Goal: Information Seeking & Learning: Learn about a topic

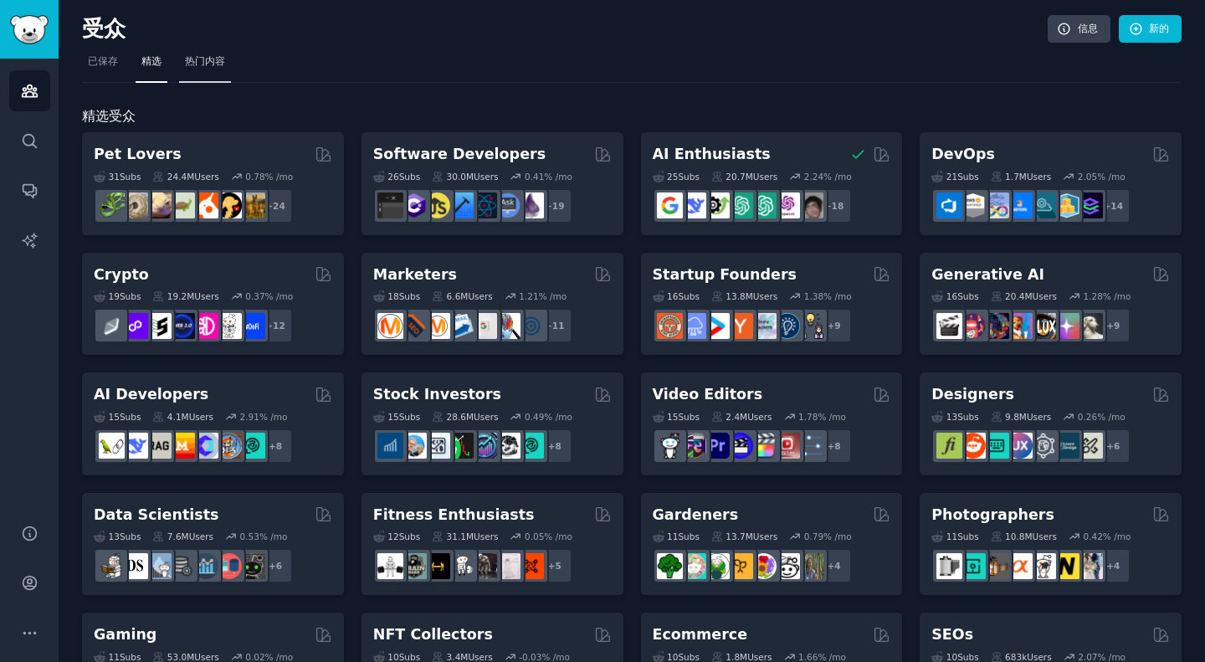
click at [203, 71] on link "热门内容" at bounding box center [205, 66] width 52 height 34
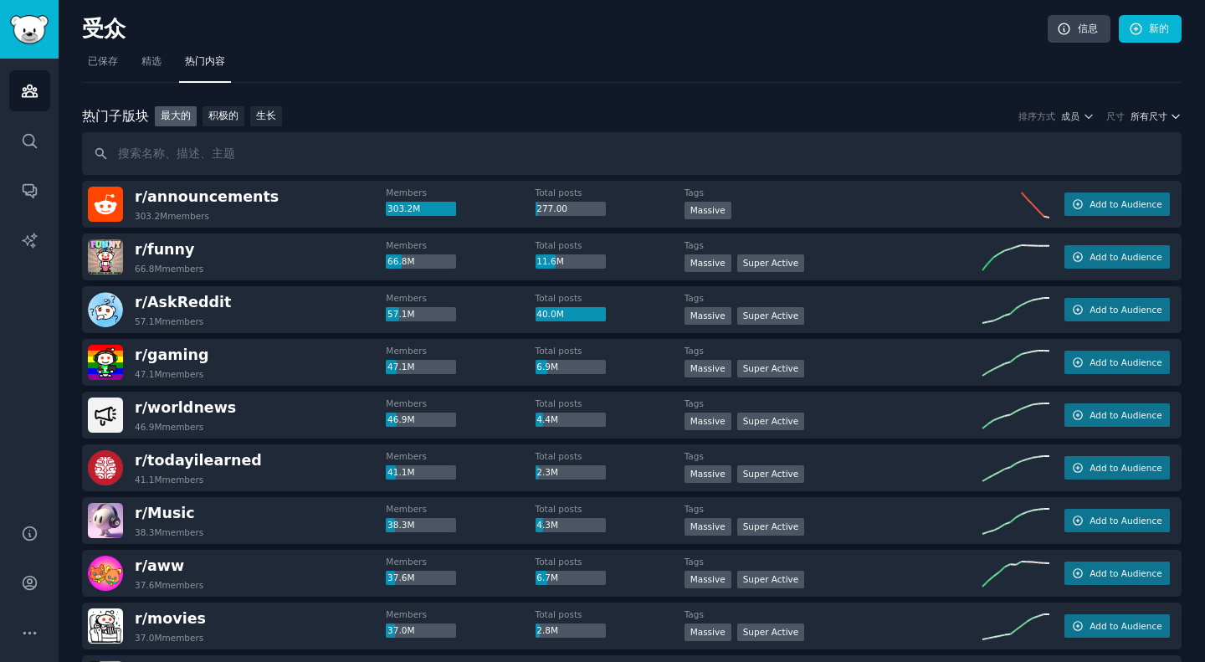
click at [1157, 113] on font "所有尺寸" at bounding box center [1149, 116] width 37 height 10
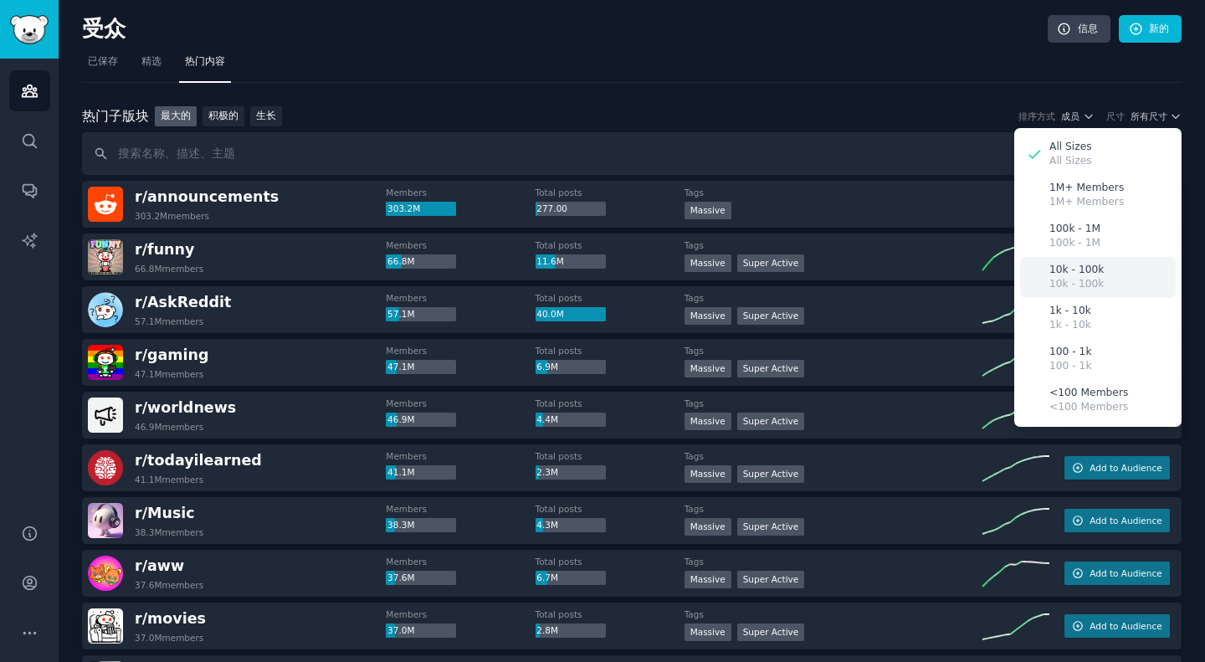
click at [1096, 273] on p "10k - 100k" at bounding box center [1077, 270] width 54 height 15
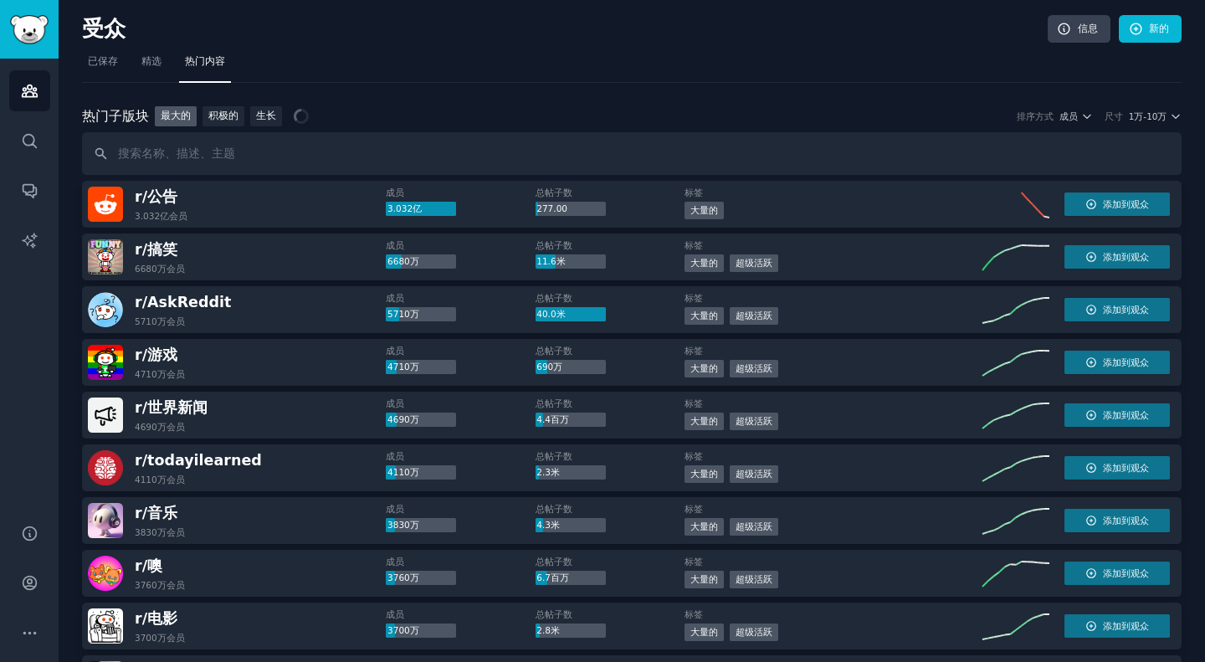
click at [1081, 108] on div "热门 子版块 热门子版块 最大的 积极的 生长 排序方式 成员 尺寸 1万-10[PERSON_NAME]" at bounding box center [632, 116] width 1100 height 21
click at [1086, 116] on icon "button" at bounding box center [1088, 117] width 12 height 12
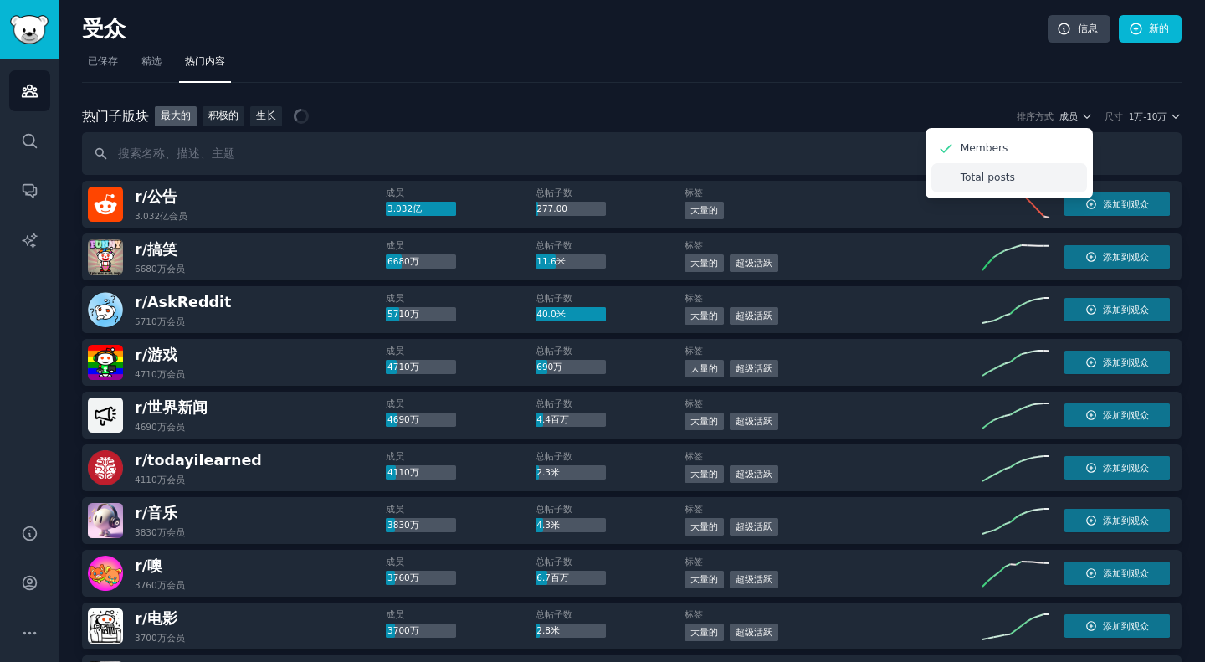
click at [1034, 180] on div "Total posts" at bounding box center [1010, 177] width 156 height 29
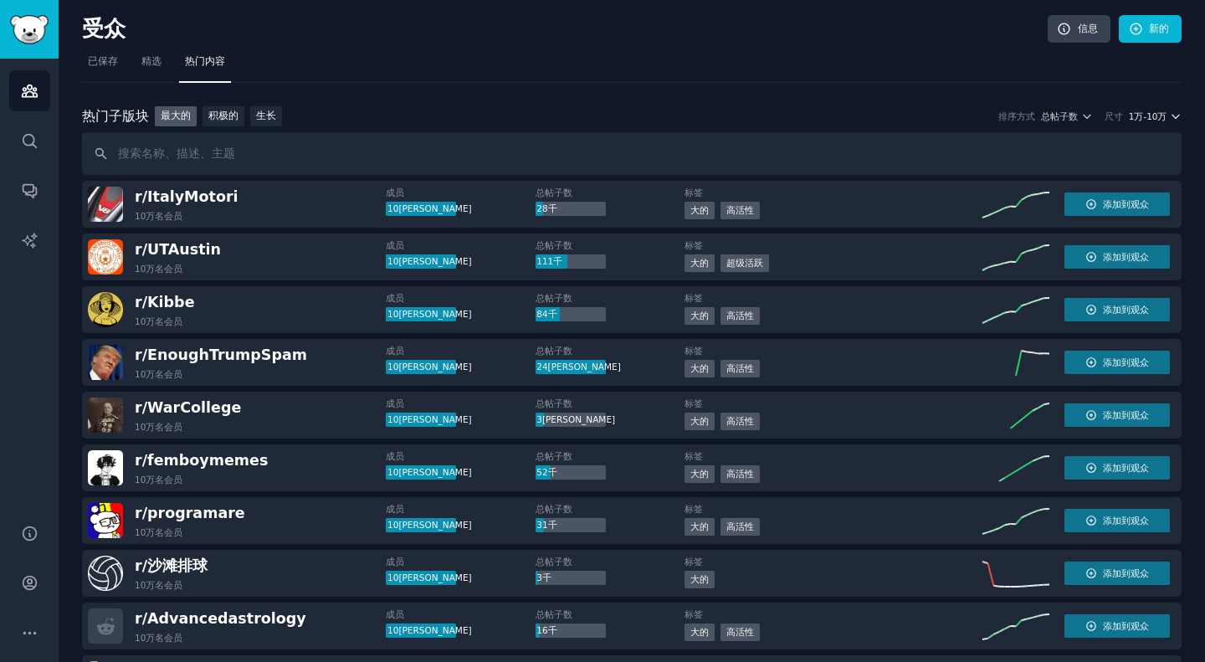
click at [1152, 117] on font "1万-10万" at bounding box center [1148, 116] width 39 height 10
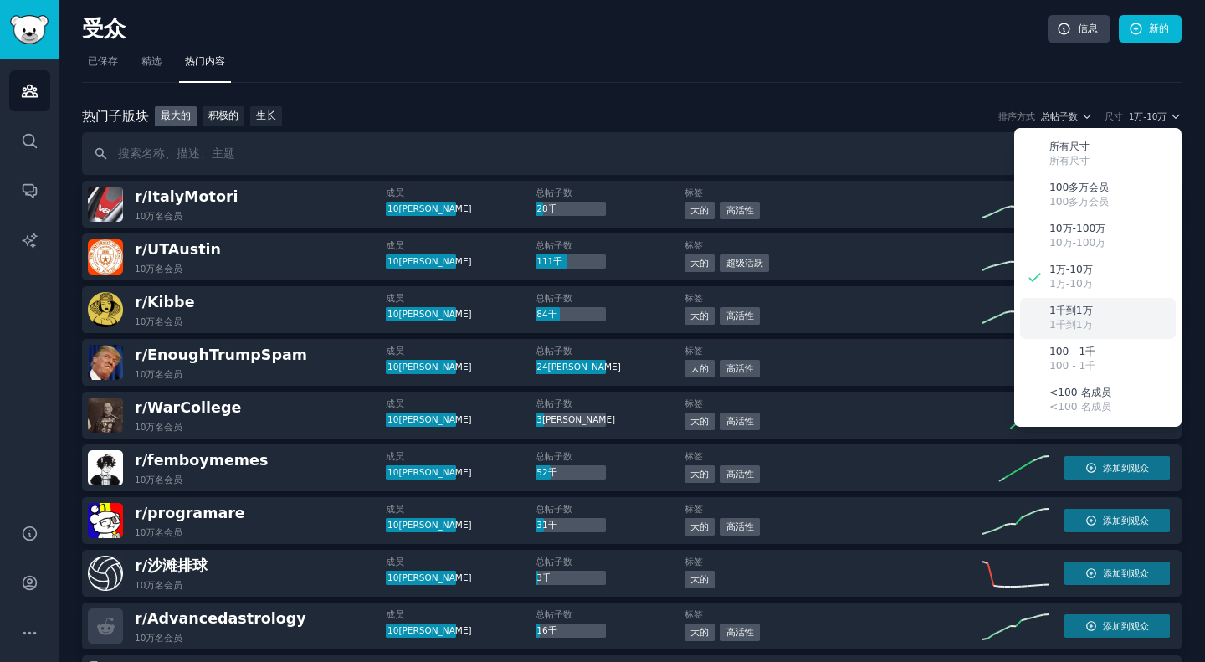
click at [1073, 306] on font "1千到1万" at bounding box center [1072, 311] width 44 height 12
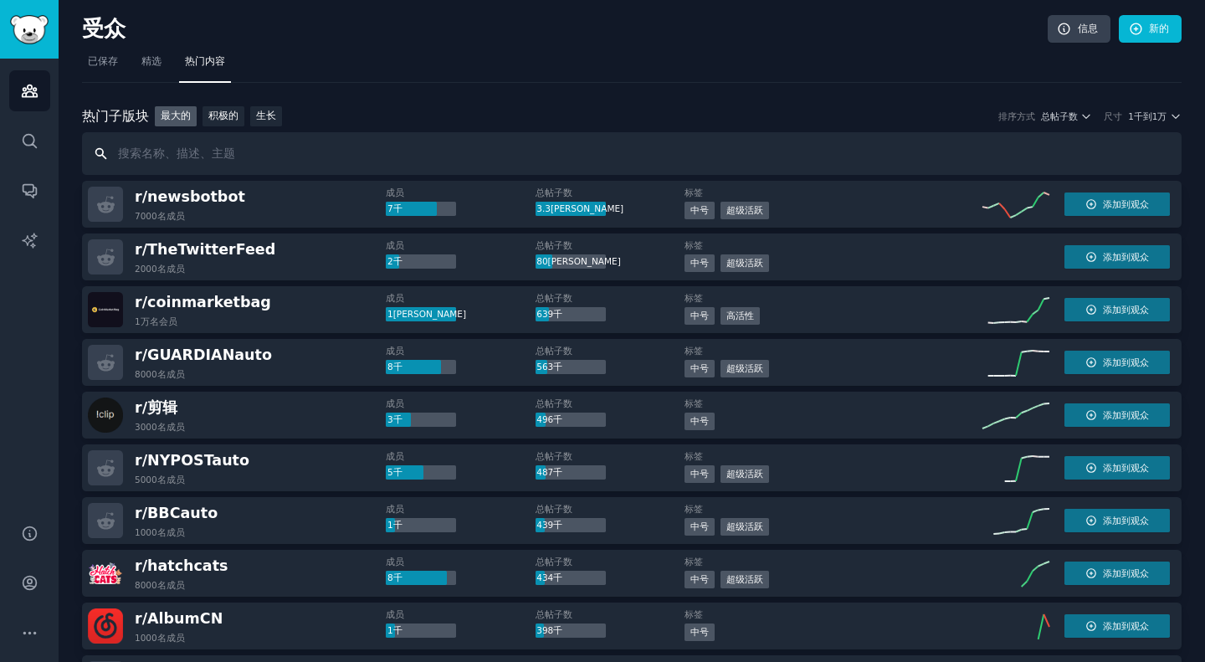
click at [146, 159] on input "text" at bounding box center [632, 153] width 1100 height 43
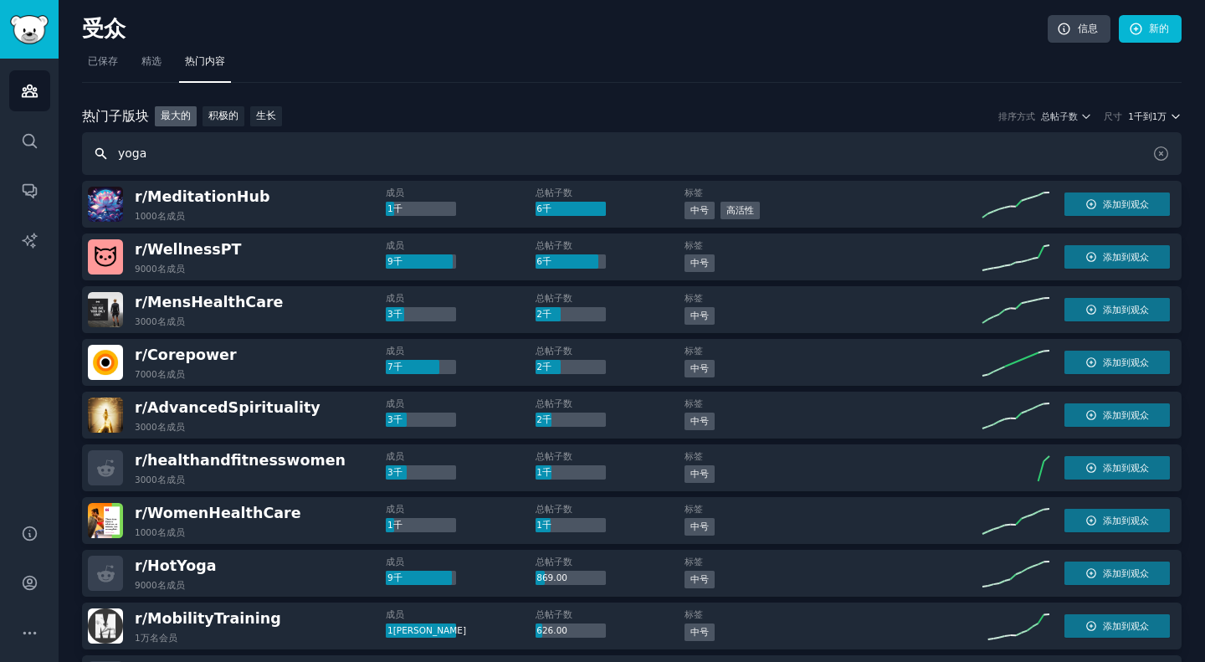
click at [1146, 116] on font "1千到1万" at bounding box center [1147, 116] width 39 height 10
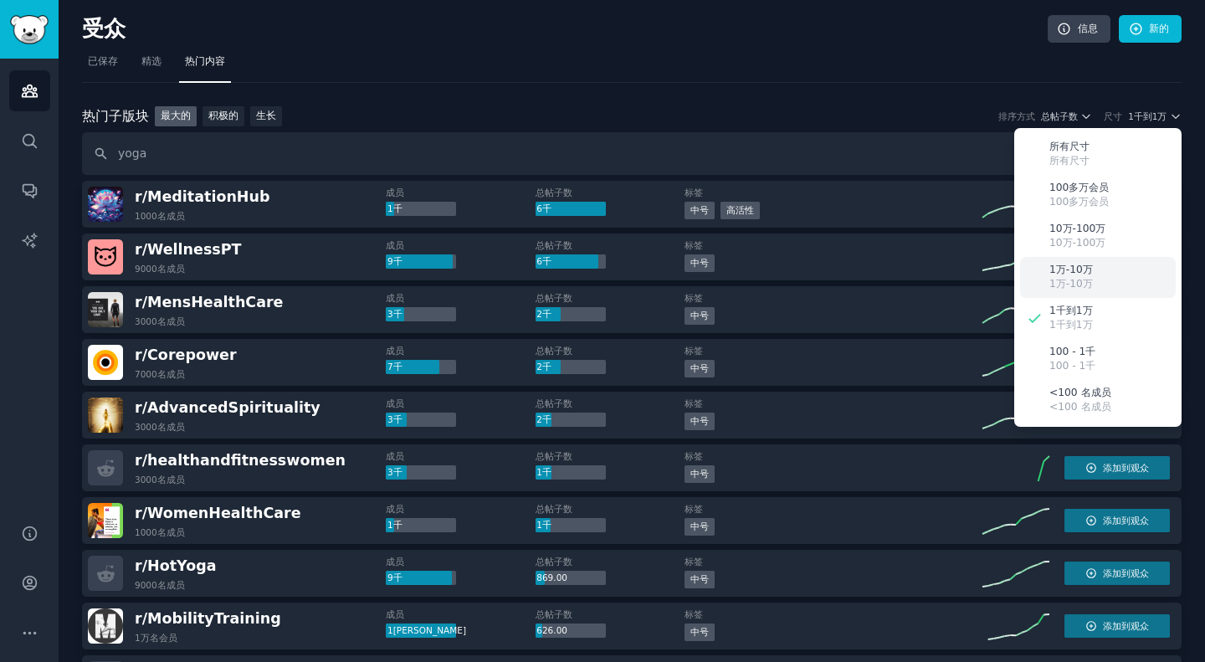
click at [1097, 260] on div "1万-10[PERSON_NAME]1万-10[PERSON_NAME]" at bounding box center [1098, 277] width 156 height 41
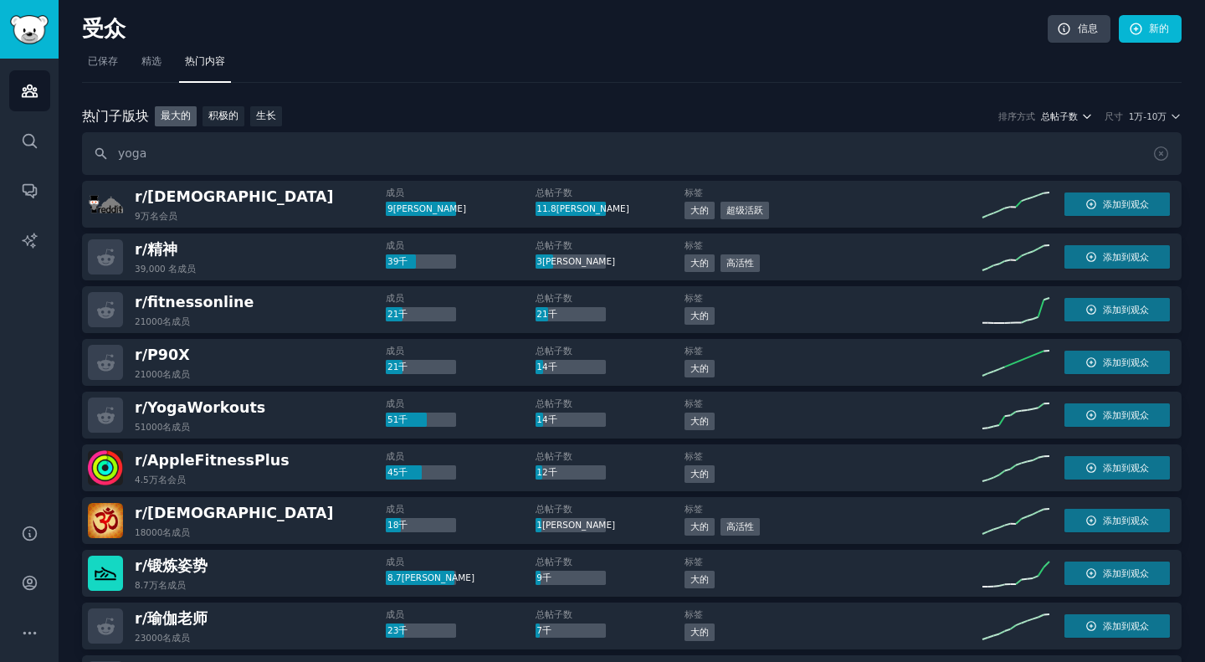
click at [1060, 111] on font "总帖子数" at bounding box center [1059, 116] width 37 height 10
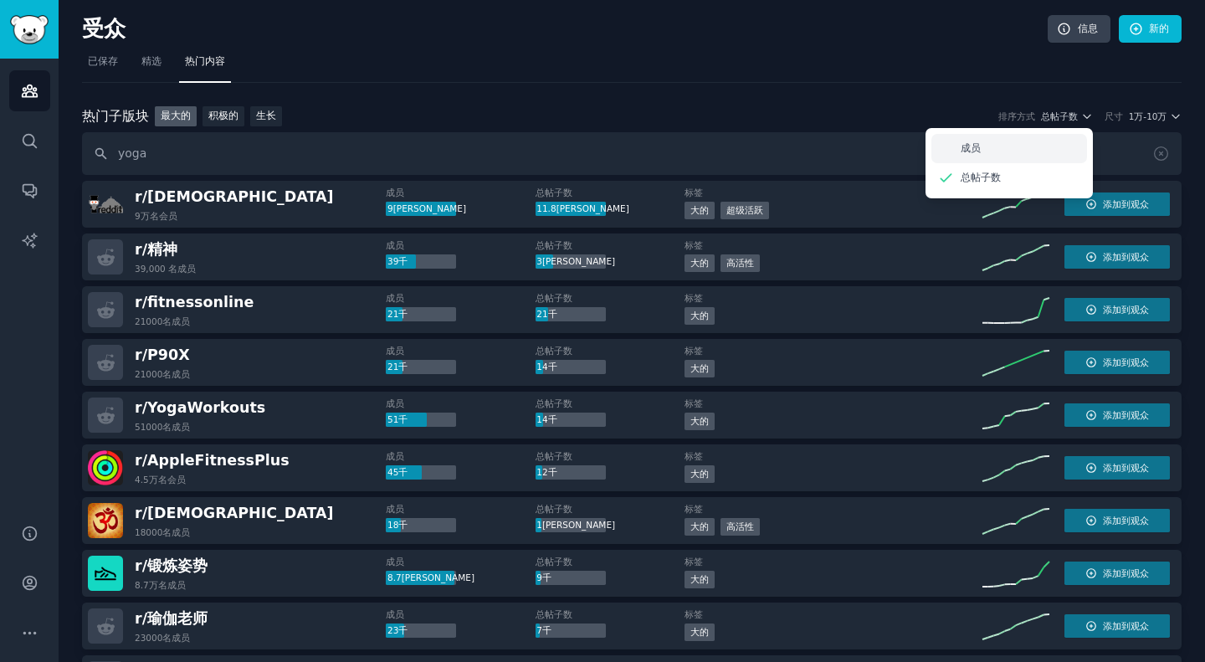
click at [1014, 146] on div "成员" at bounding box center [1010, 148] width 156 height 29
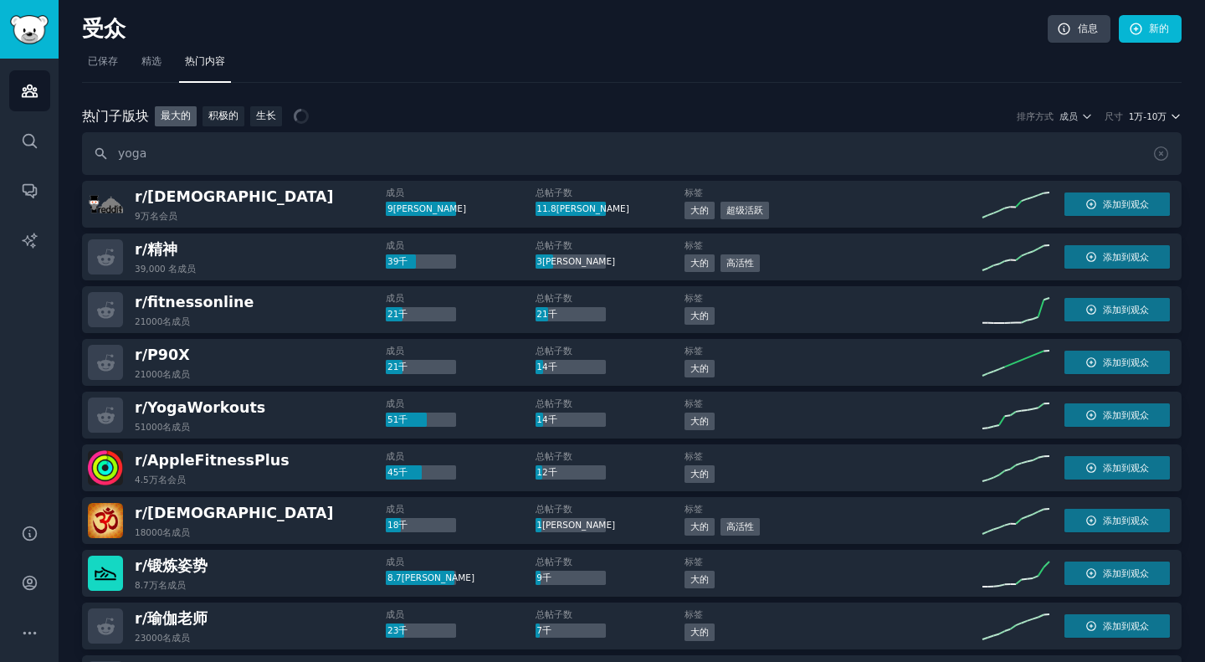
click at [1151, 111] on font "1万-10万" at bounding box center [1148, 116] width 39 height 10
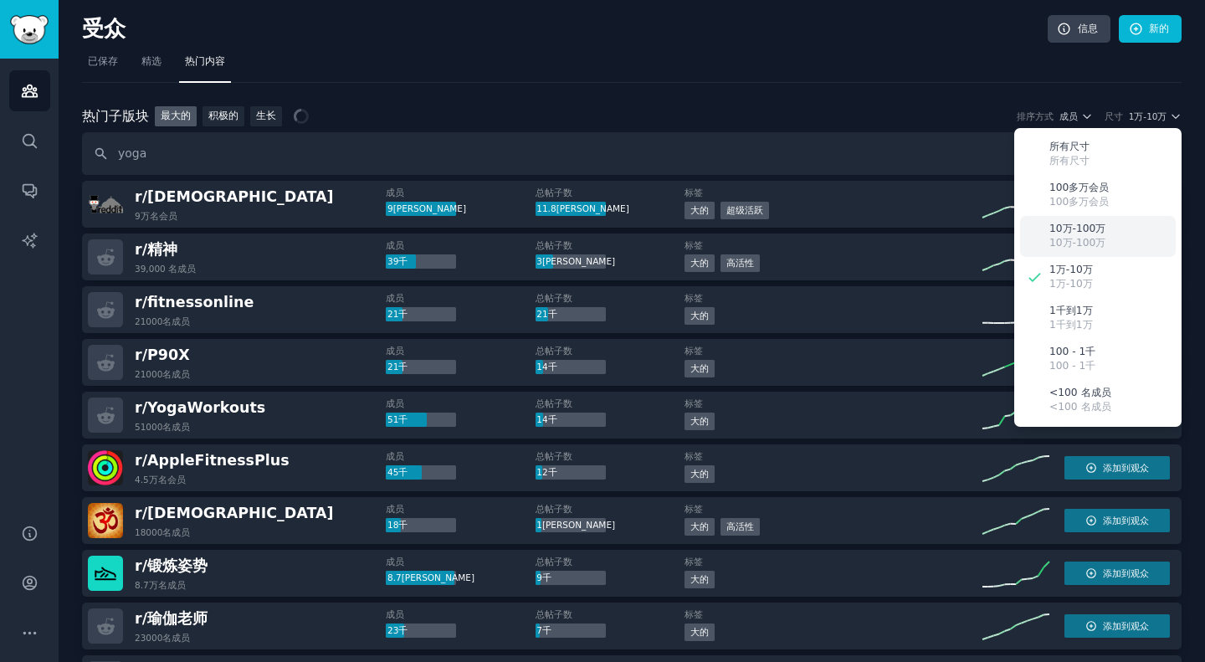
click at [1105, 235] on div "10万-100[PERSON_NAME]10万-100[PERSON_NAME]" at bounding box center [1098, 236] width 156 height 41
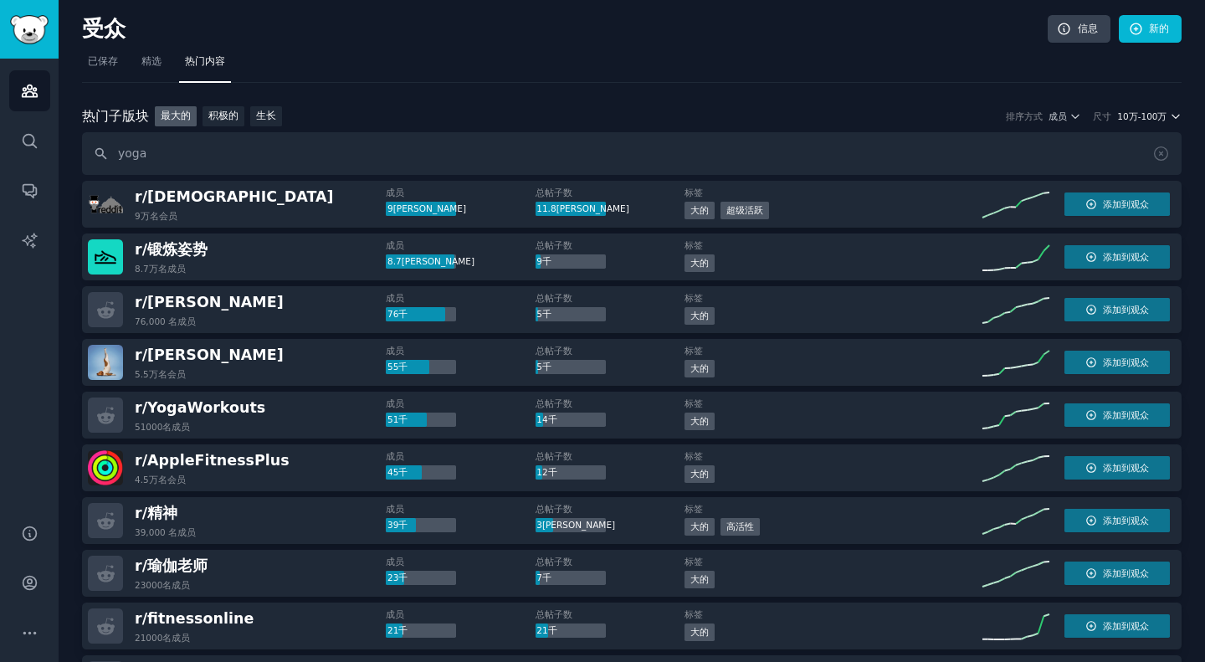
click at [1158, 112] on font "10万-100万" at bounding box center [1142, 116] width 49 height 10
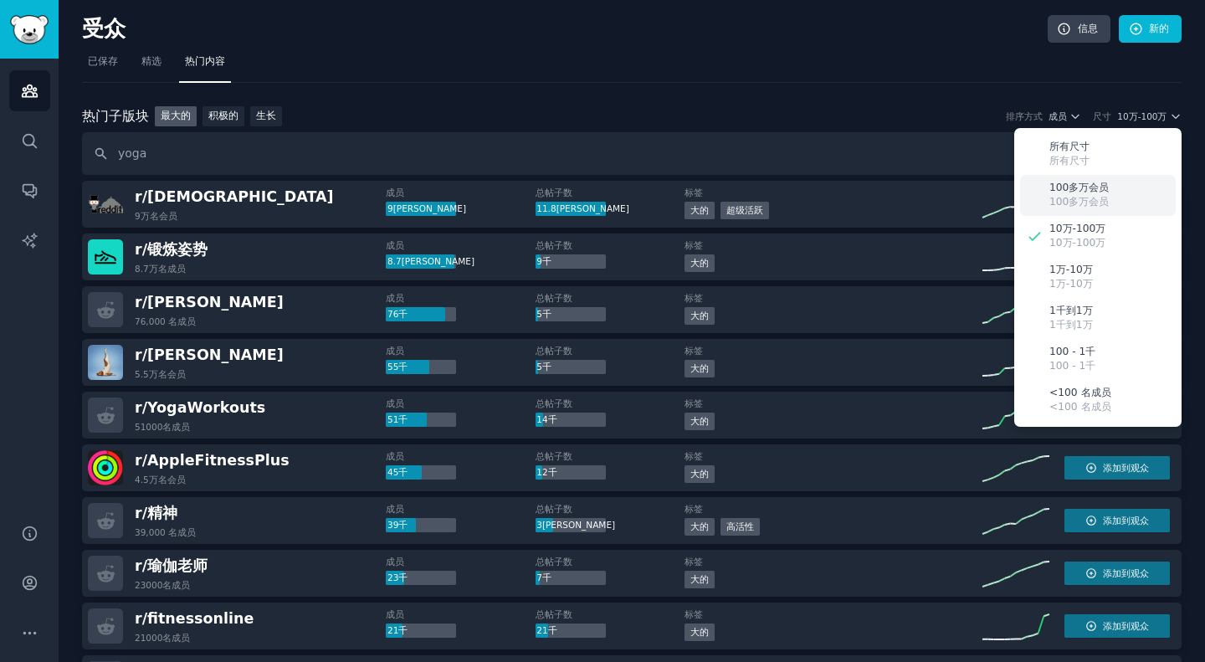
click at [1104, 185] on font "100多万会员" at bounding box center [1079, 188] width 59 height 12
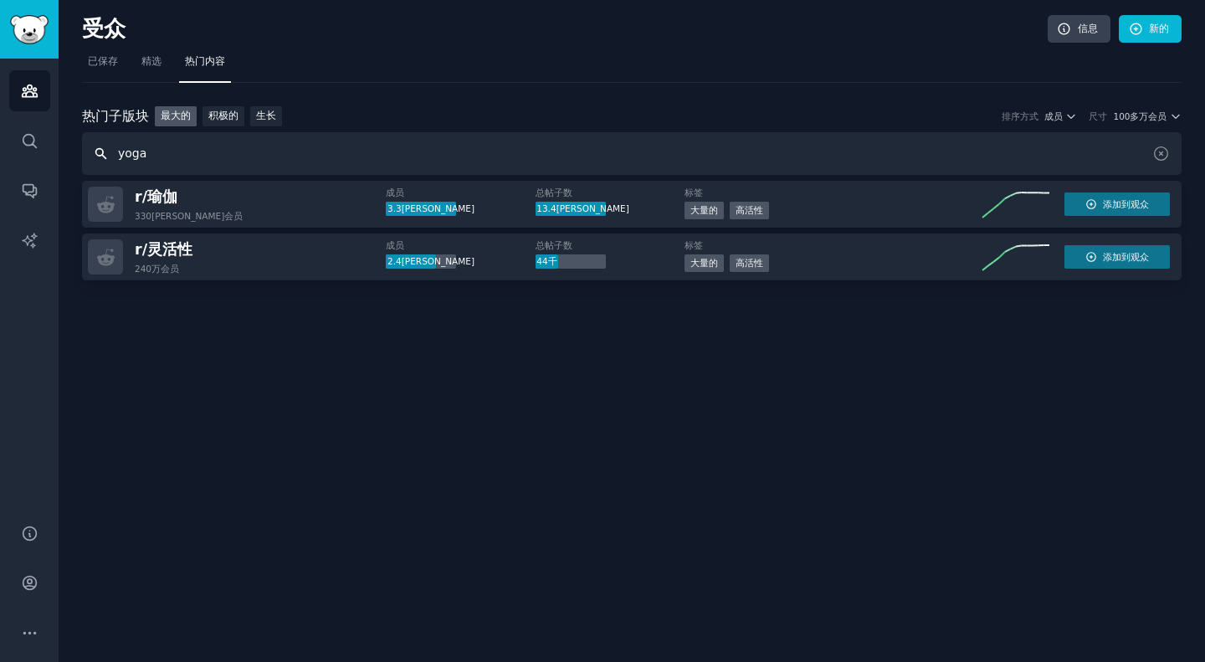
click at [198, 158] on input "yoga" at bounding box center [632, 153] width 1100 height 43
type input "y"
paste input "Pilates"
type input "Pilates"
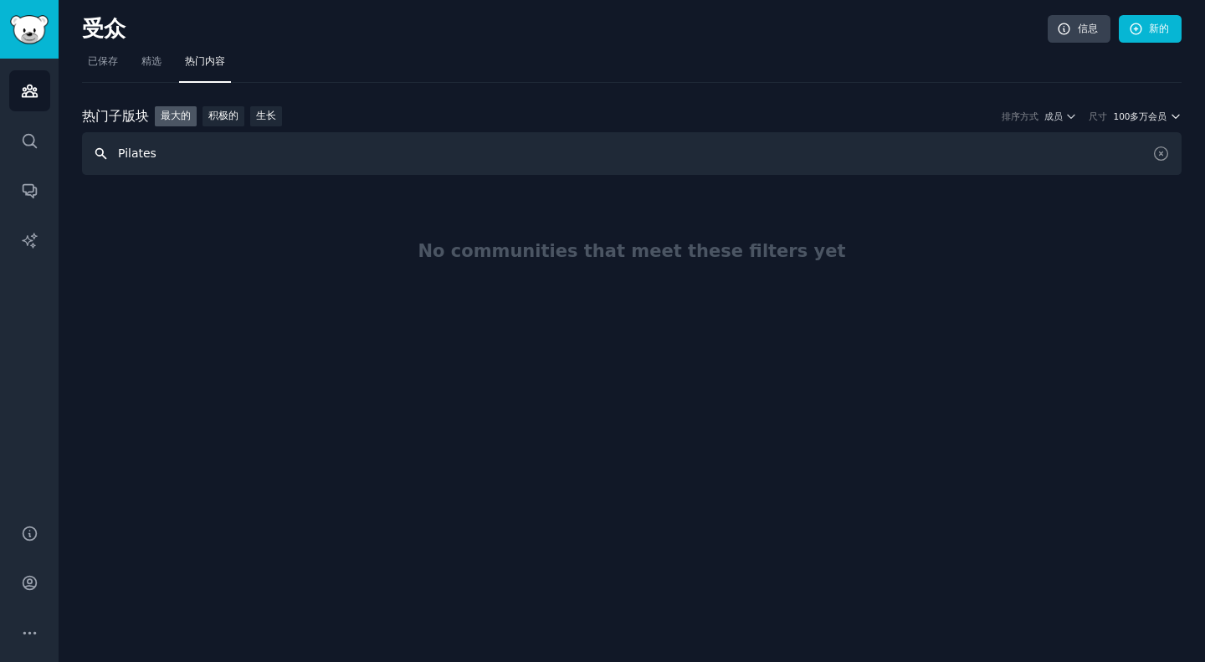
click at [1160, 121] on font "100多万会员" at bounding box center [1140, 116] width 54 height 10
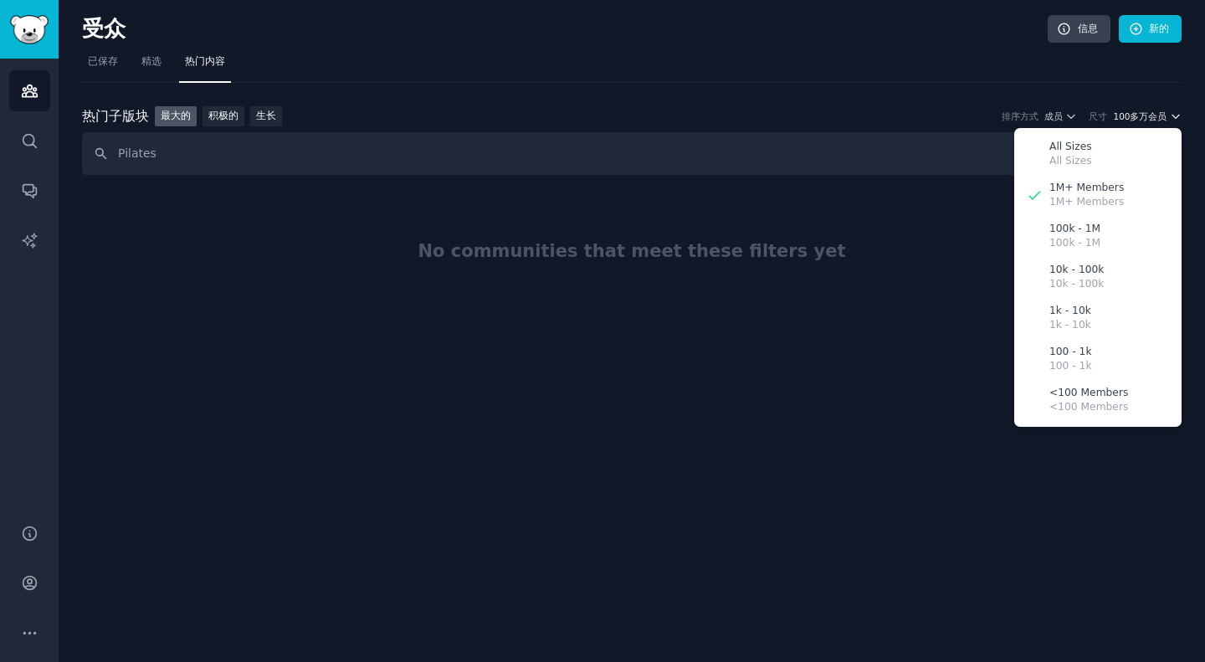
click at [1160, 121] on font "100多万会员" at bounding box center [1140, 116] width 54 height 10
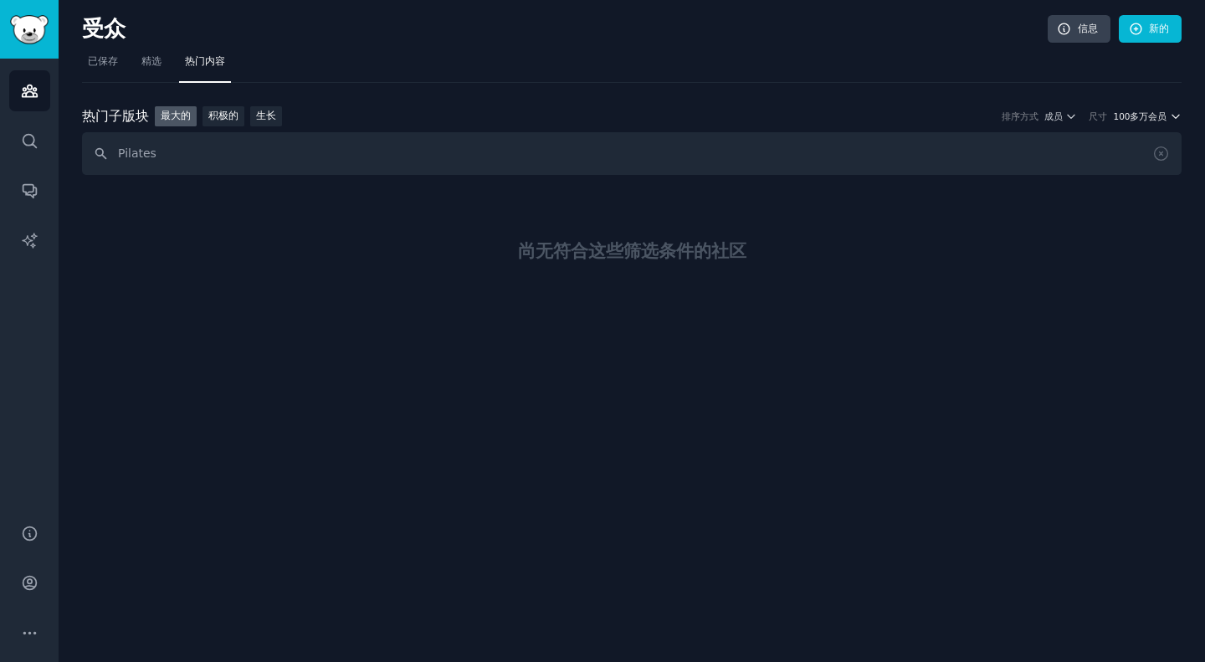
click at [1140, 121] on font "100多万会员" at bounding box center [1140, 116] width 54 height 10
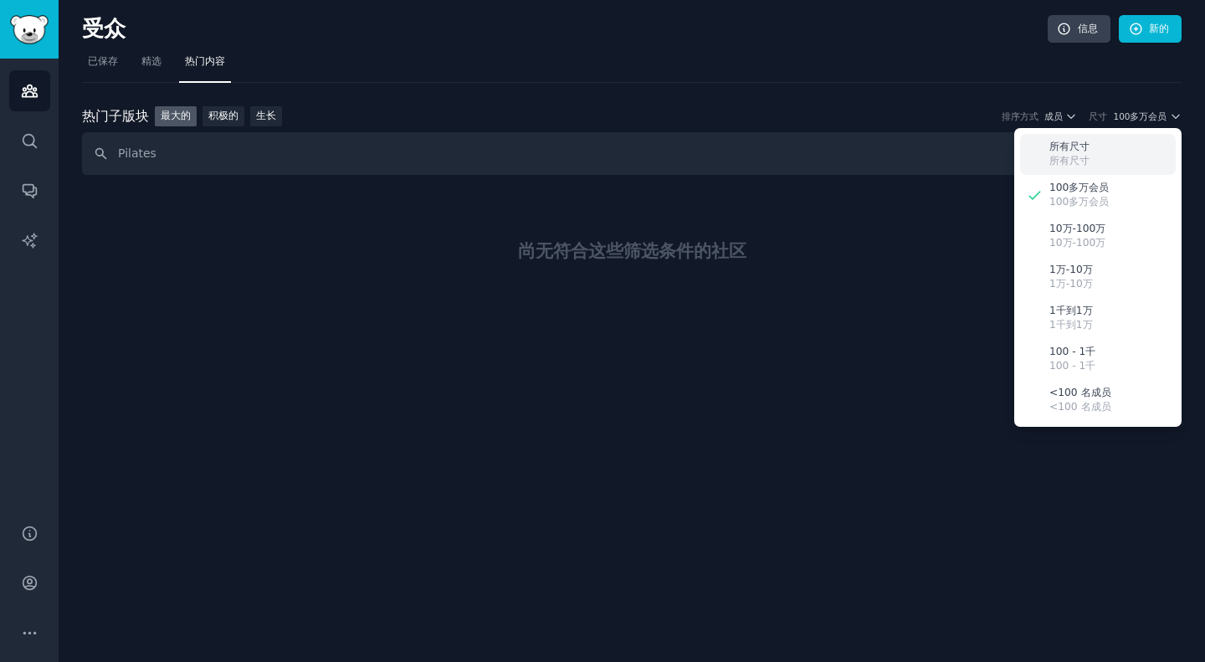
click at [1084, 151] on font "所有尺寸" at bounding box center [1070, 147] width 40 height 12
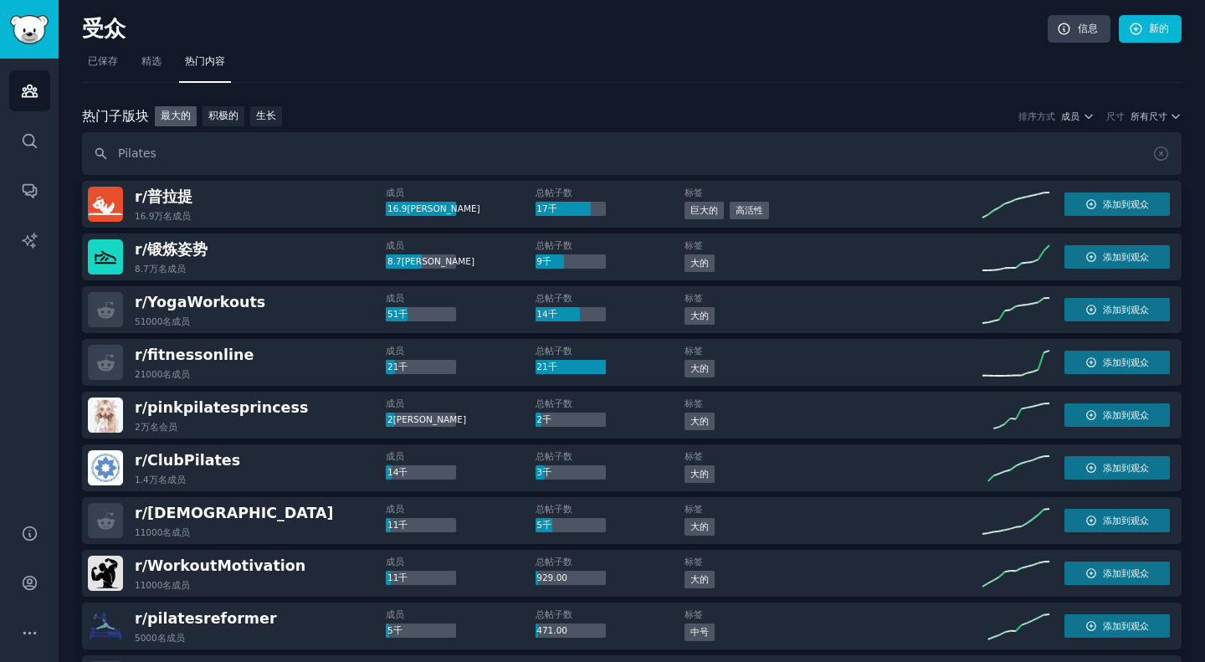
click at [543, 60] on nav "已保存 精选 热门内容" at bounding box center [632, 66] width 1100 height 34
